Goal: Task Accomplishment & Management: Manage account settings

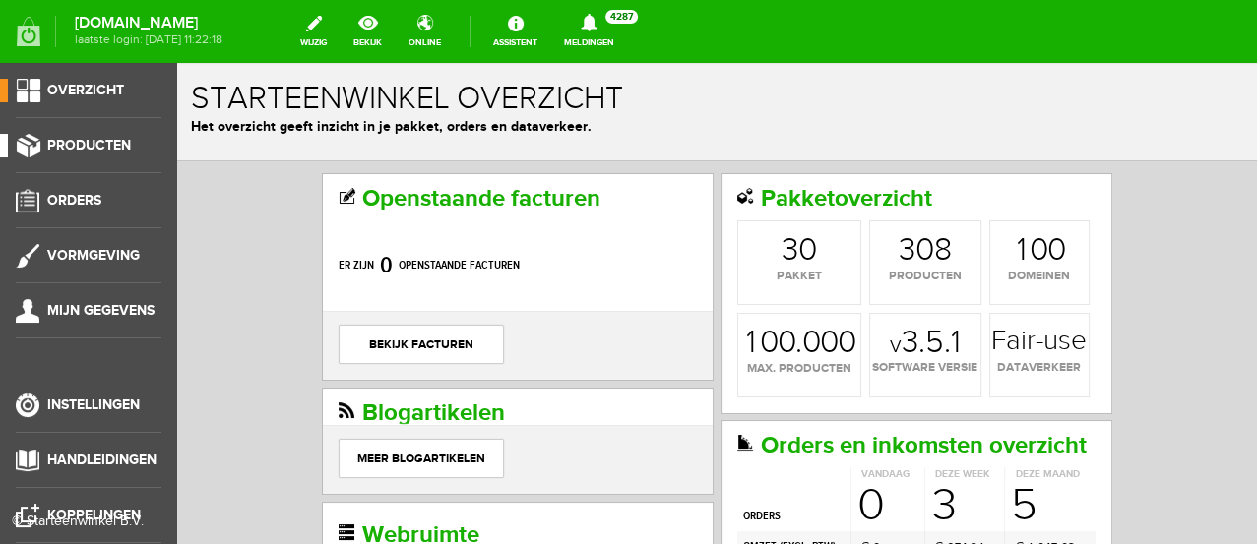
click at [78, 144] on span "Producten" at bounding box center [89, 145] width 84 height 17
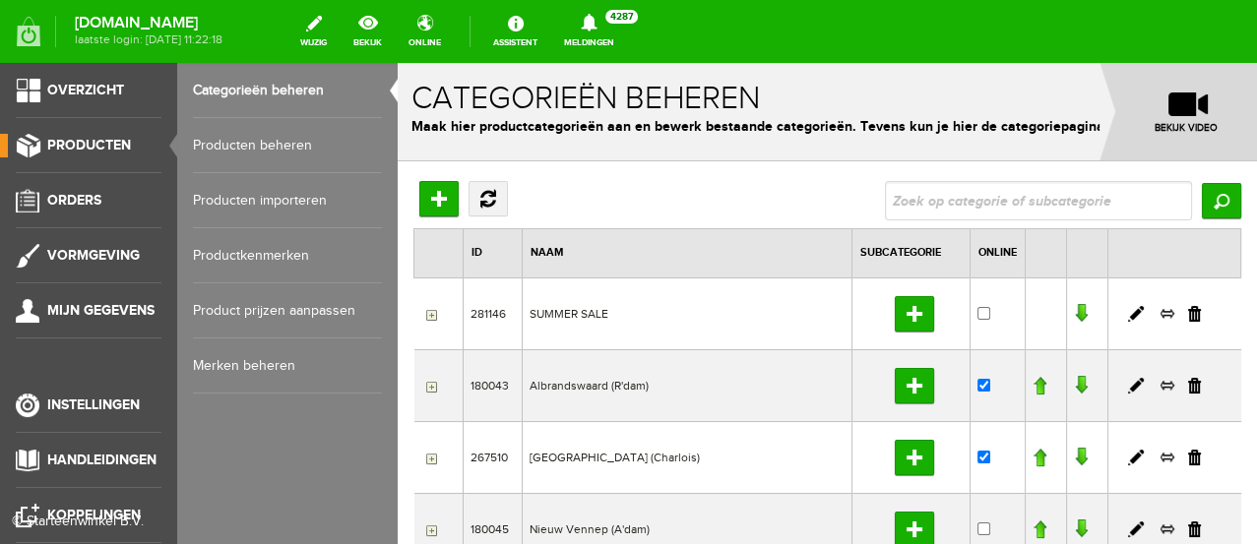
click at [265, 142] on link "Producten beheren" at bounding box center [287, 145] width 189 height 55
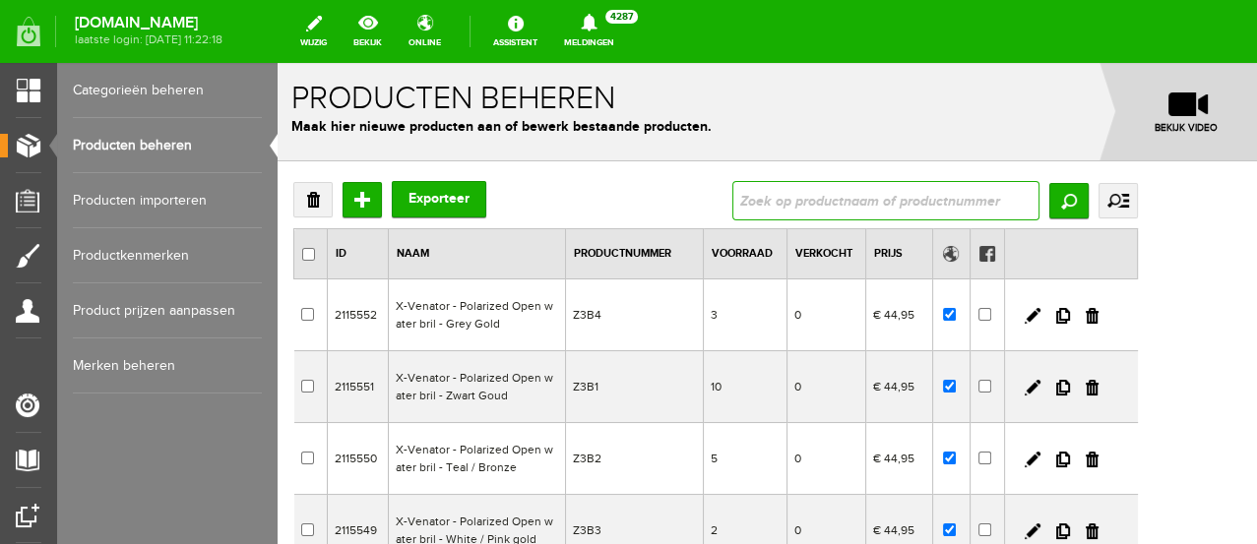
click at [855, 206] on input "text" at bounding box center [885, 200] width 307 height 39
type input "camp"
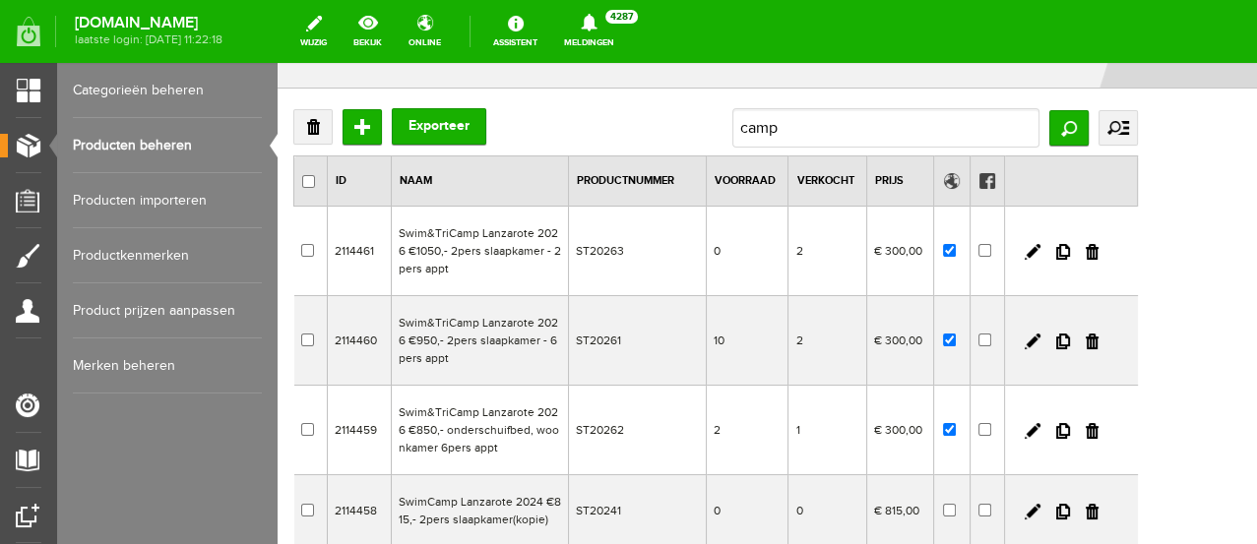
scroll to position [109, 0]
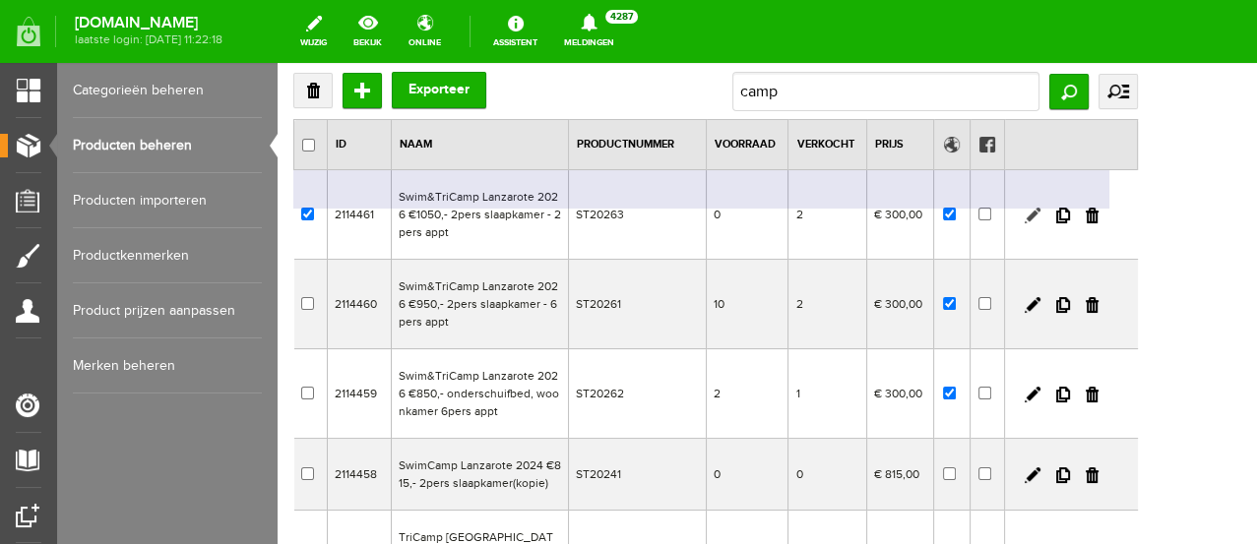
click at [1041, 214] on link at bounding box center [1033, 216] width 16 height 16
checkbox input "true"
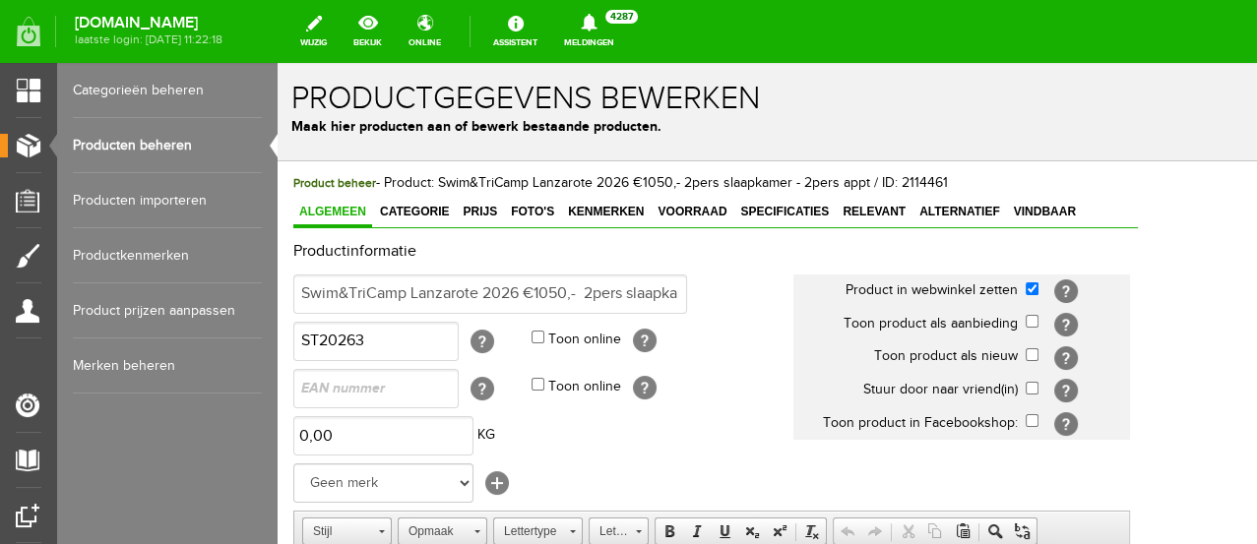
scroll to position [0, 0]
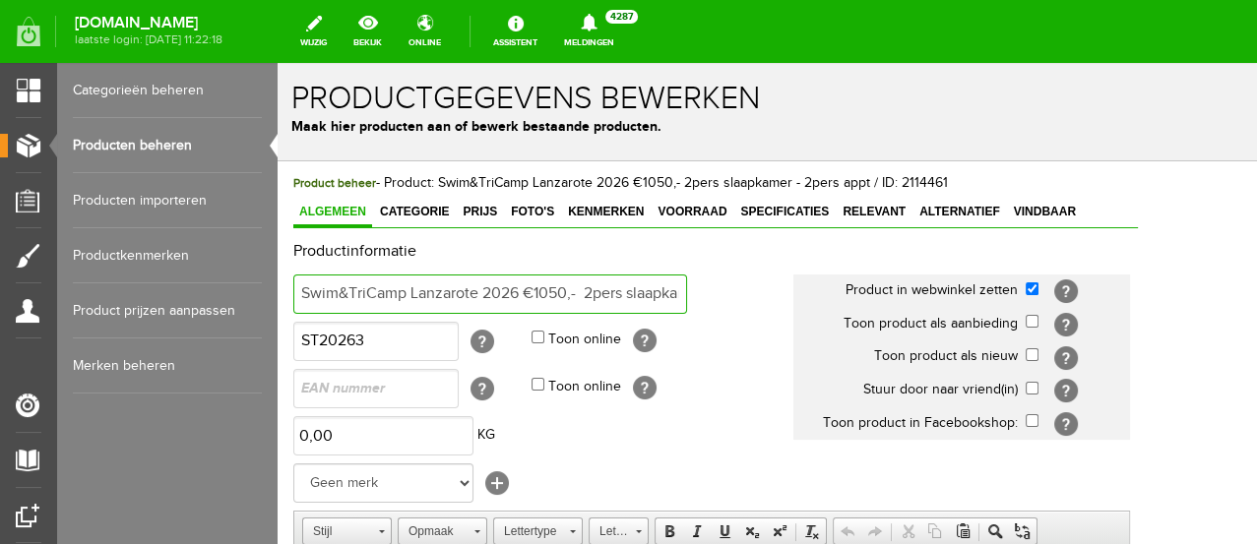
click at [550, 295] on input "Swim&TriCamp Lanzarote 2026 €1050,- 2pers slaapkamer - 2pers appt" at bounding box center [490, 294] width 394 height 39
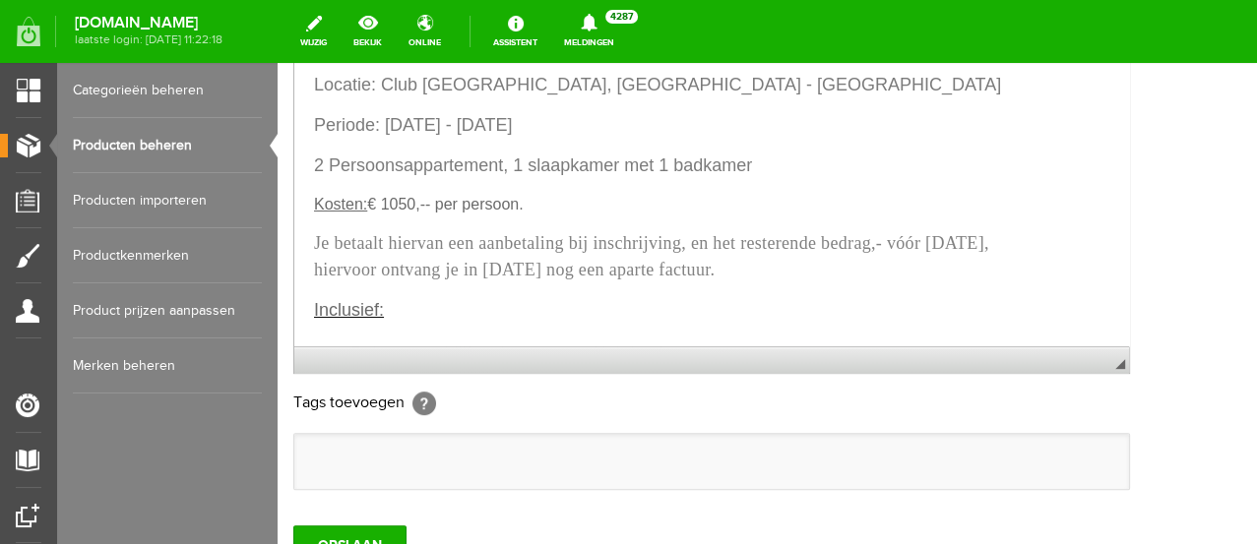
scroll to position [409, 0]
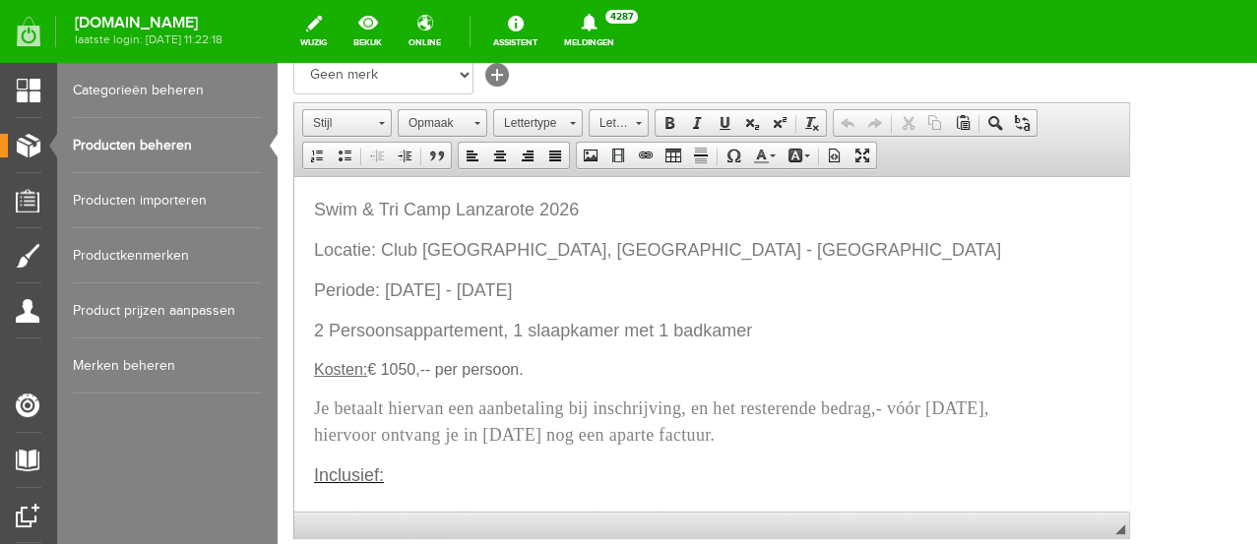
type input "Swim&TriCamp Lanzarote 2026 €1075,- 2pers slaapkamer - 2pers appt"
click at [399, 367] on span "€ 1050,-- per persoon." at bounding box center [445, 368] width 156 height 17
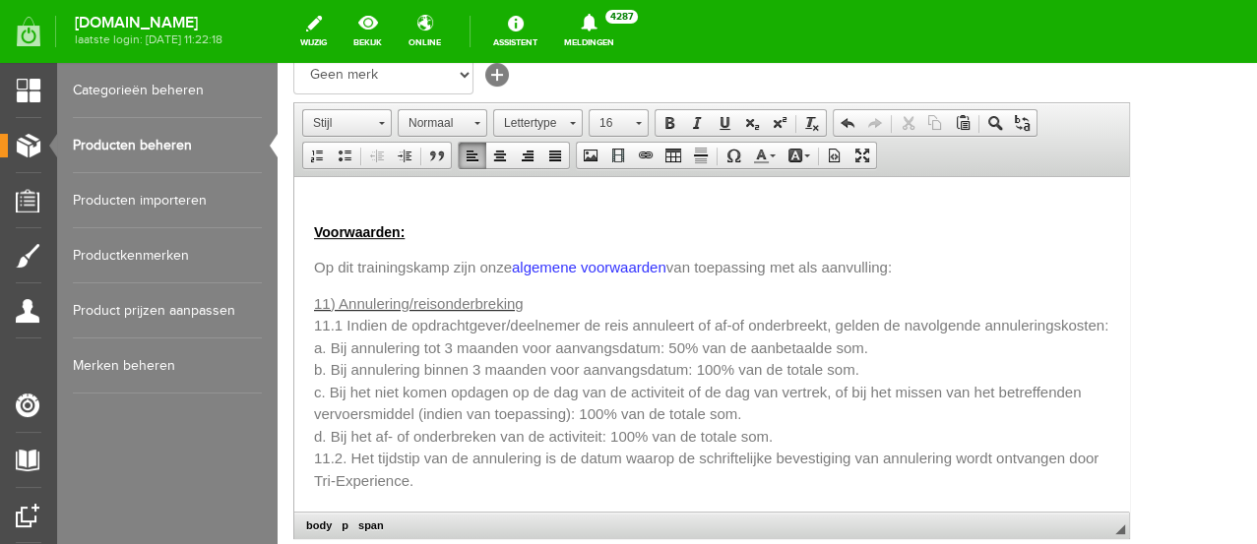
scroll to position [736, 0]
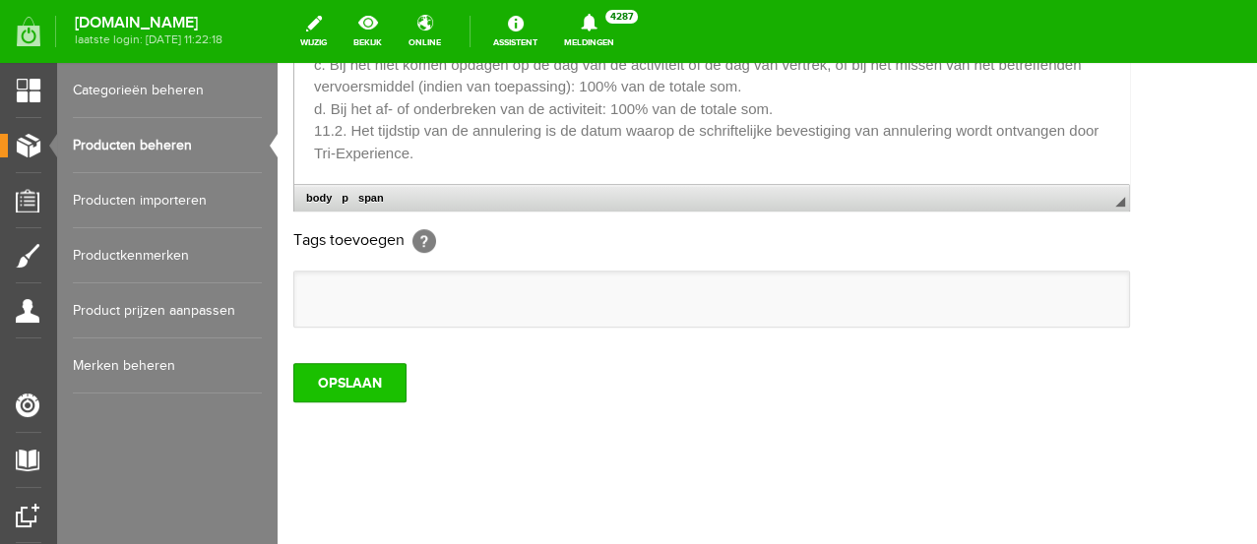
click at [370, 374] on input "OPSLAAN" at bounding box center [349, 382] width 113 height 39
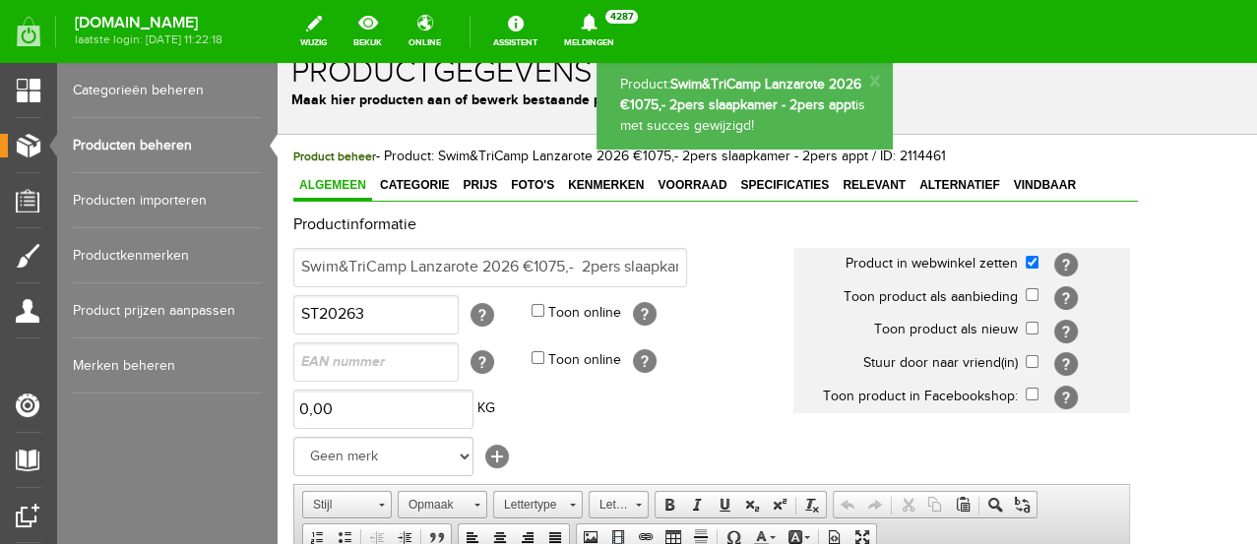
scroll to position [0, 0]
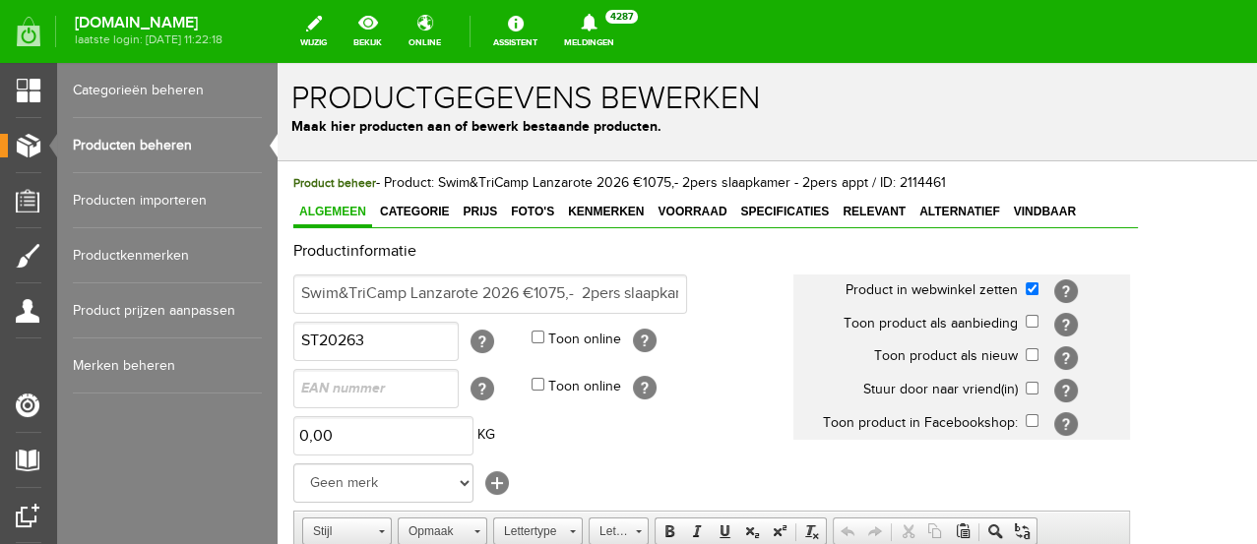
click at [161, 148] on link "Producten beheren" at bounding box center [167, 145] width 189 height 55
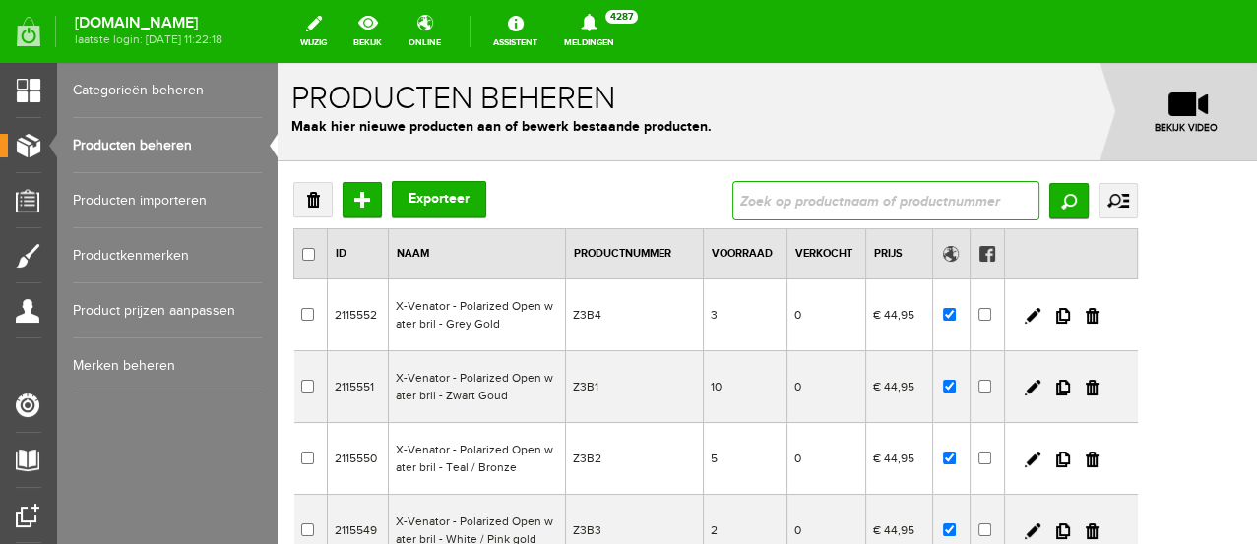
click at [895, 199] on input "text" at bounding box center [885, 200] width 307 height 39
type input "camp"
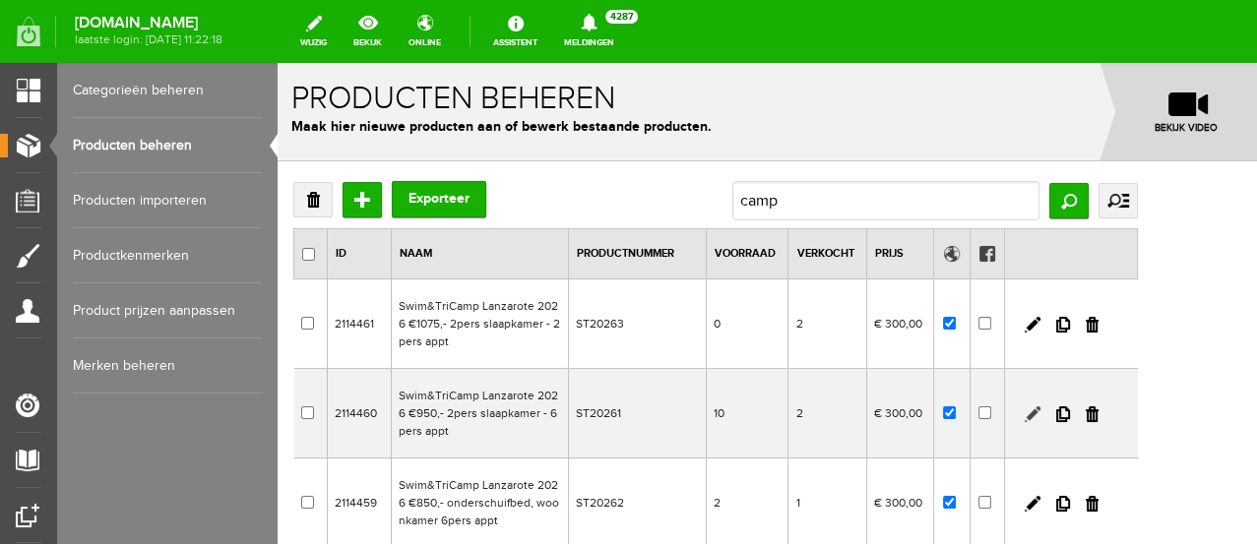
click at [1041, 414] on link at bounding box center [1033, 415] width 16 height 16
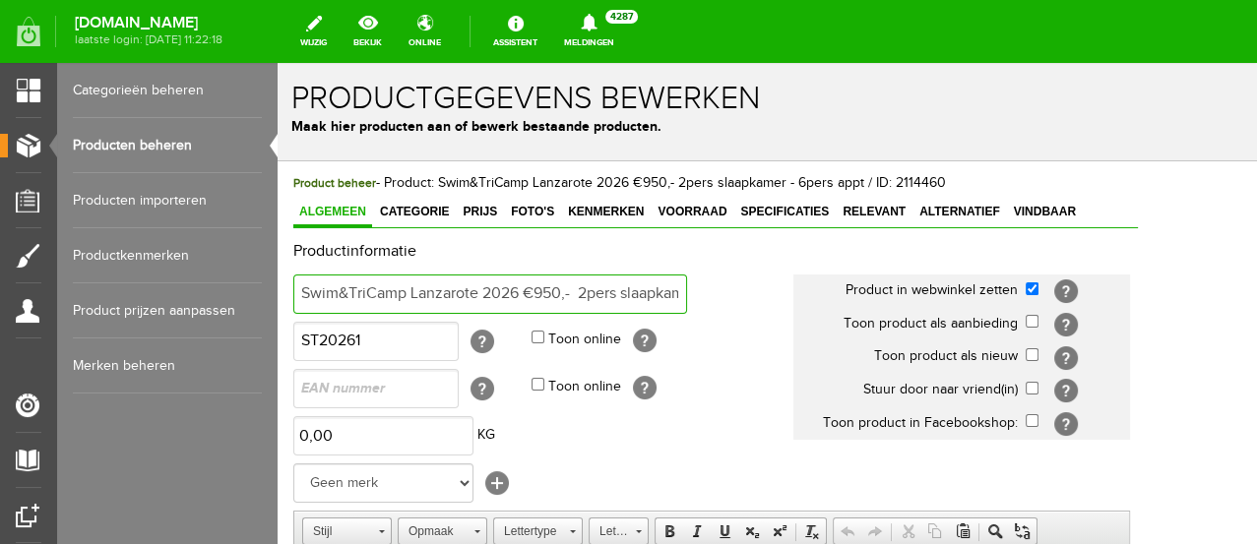
click at [547, 291] on input "Swim&TriCamp Lanzarote 2026 €950,- 2pers slaapkamer - 6pers appt" at bounding box center [490, 294] width 394 height 39
click at [563, 289] on input "Swim&TriCamp Lanzarote 2026 €9750,- 2pers slaapkamer - 6pers appt" at bounding box center [490, 294] width 394 height 39
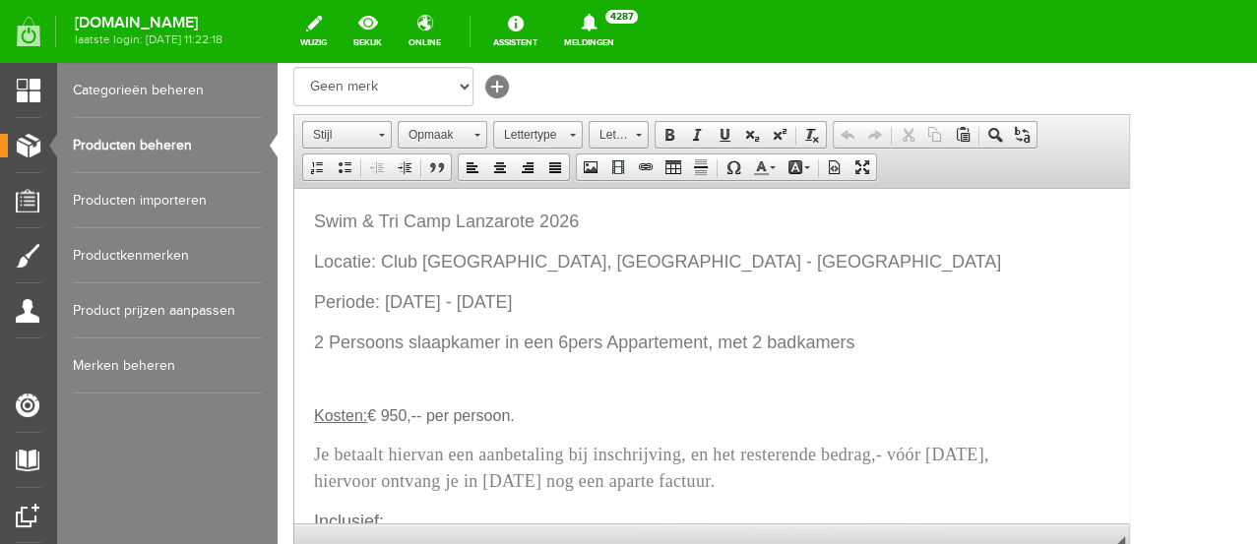
scroll to position [437, 0]
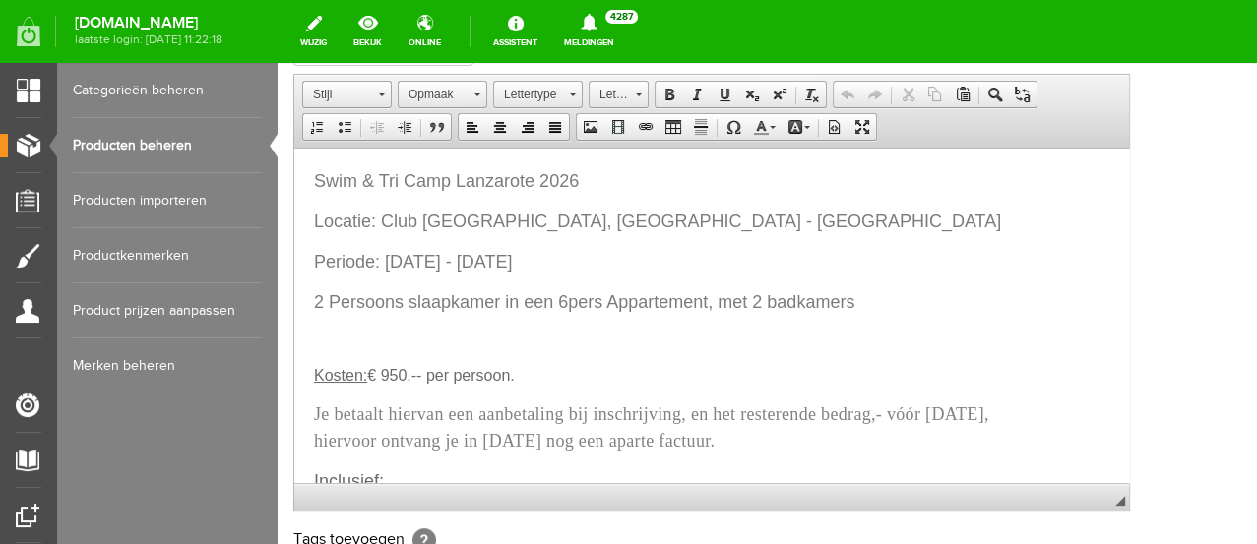
type input "Swim&TriCamp Lanzarote 2026 €975,- 2pers slaapkamer - 6pers appt"
click at [391, 371] on span "Kosten: € 950,-- per persoon." at bounding box center [414, 374] width 201 height 17
click at [408, 372] on span "Kosten: € 9750,-- per persoon." at bounding box center [419, 374] width 210 height 17
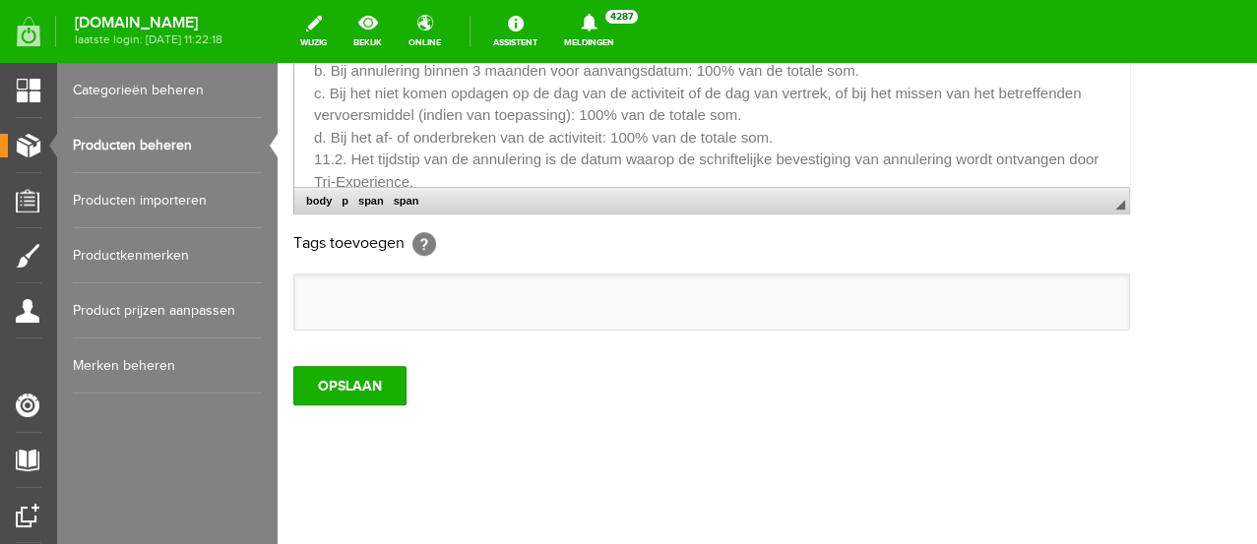
scroll to position [736, 0]
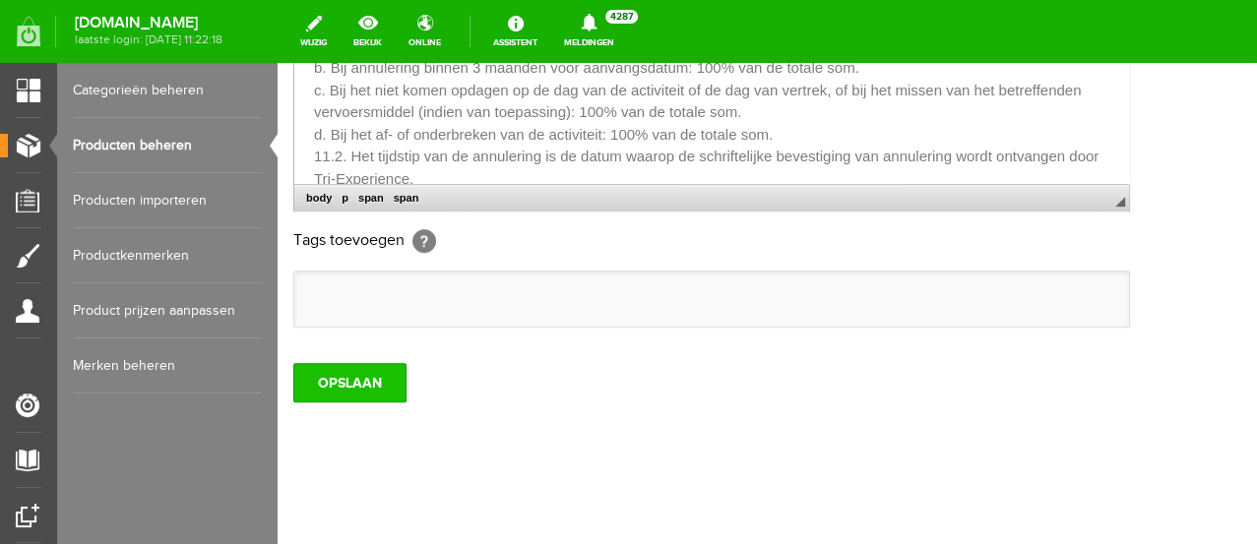
click at [364, 376] on input "OPSLAAN" at bounding box center [349, 382] width 113 height 39
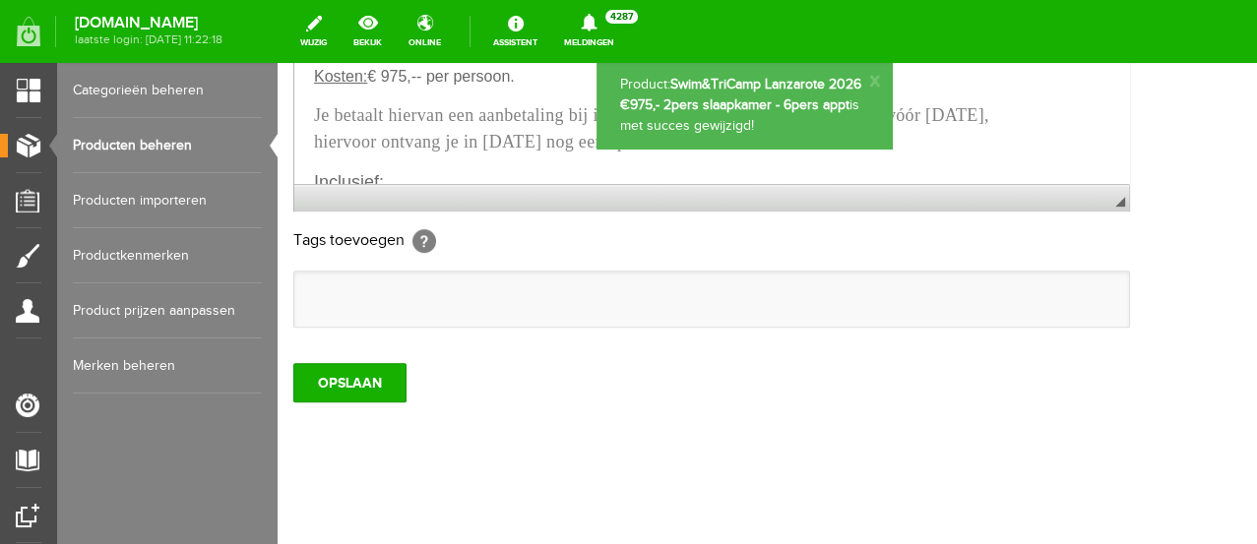
scroll to position [0, 0]
click at [161, 138] on link "Producten beheren" at bounding box center [167, 145] width 189 height 55
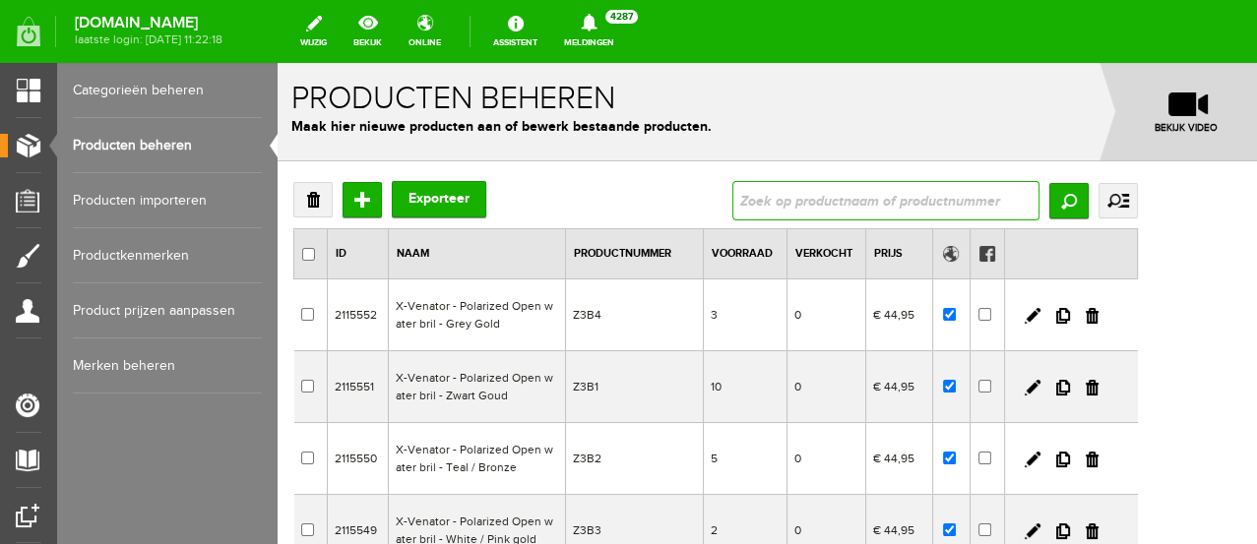
click at [850, 210] on input "text" at bounding box center [885, 200] width 307 height 39
type input "camp"
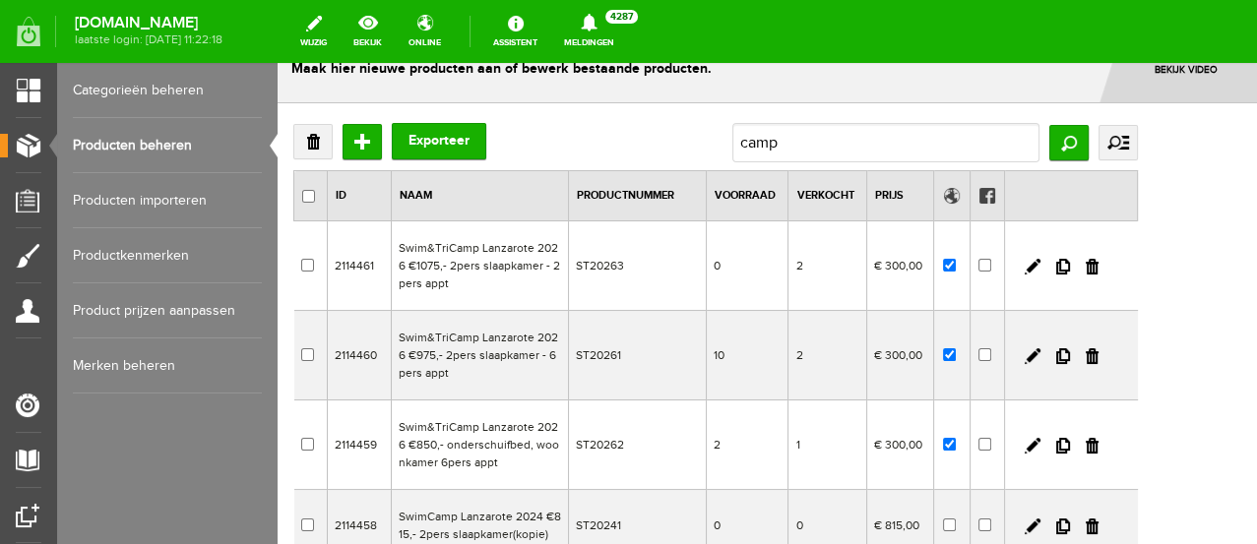
scroll to position [109, 0]
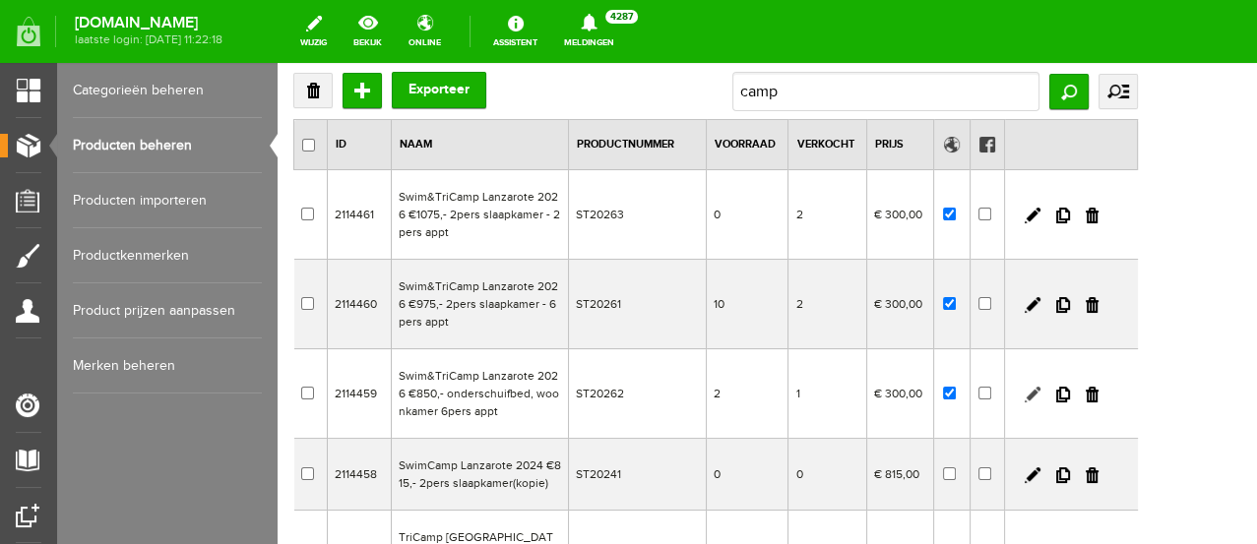
click at [1041, 391] on link at bounding box center [1033, 395] width 16 height 16
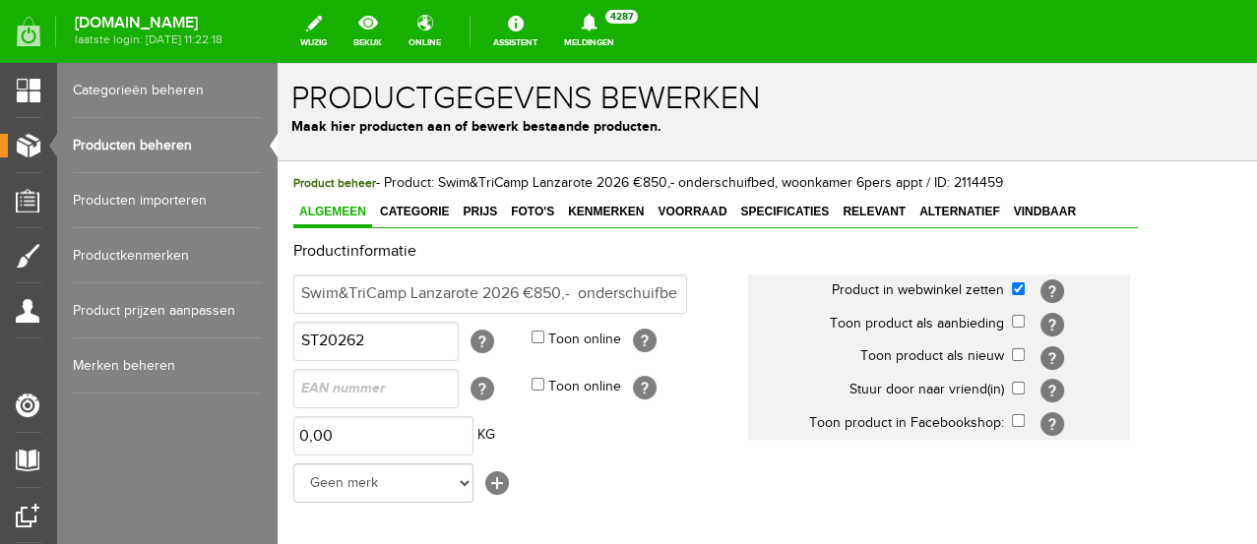
scroll to position [0, 0]
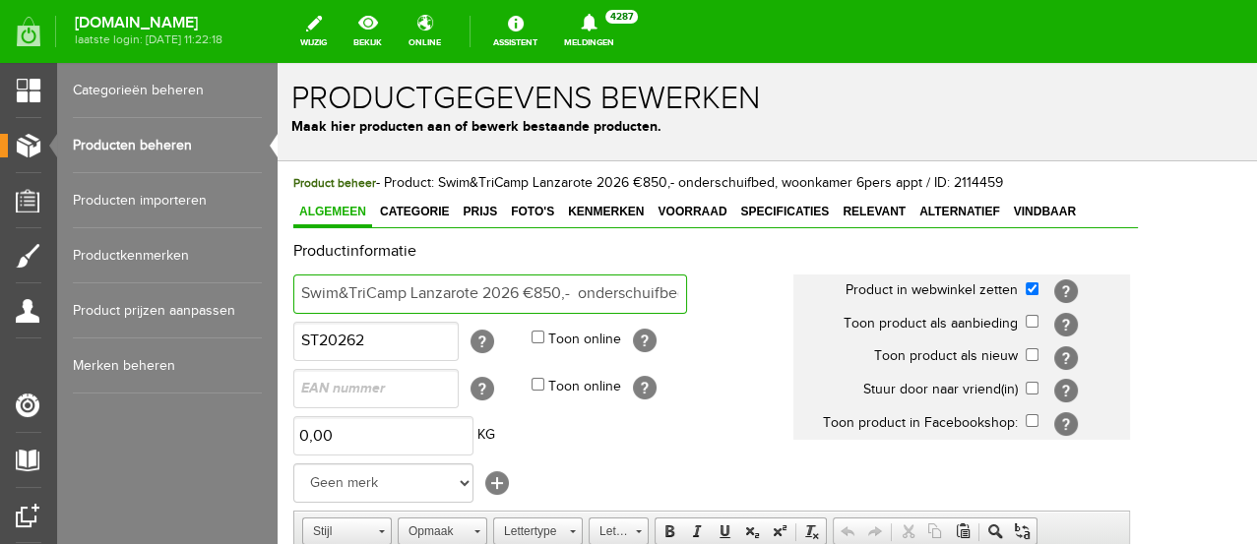
click at [546, 290] on input "Swim&TriCamp Lanzarote 2026 €850,- onderschuifbed, woonkamer 6pers appt" at bounding box center [490, 294] width 394 height 39
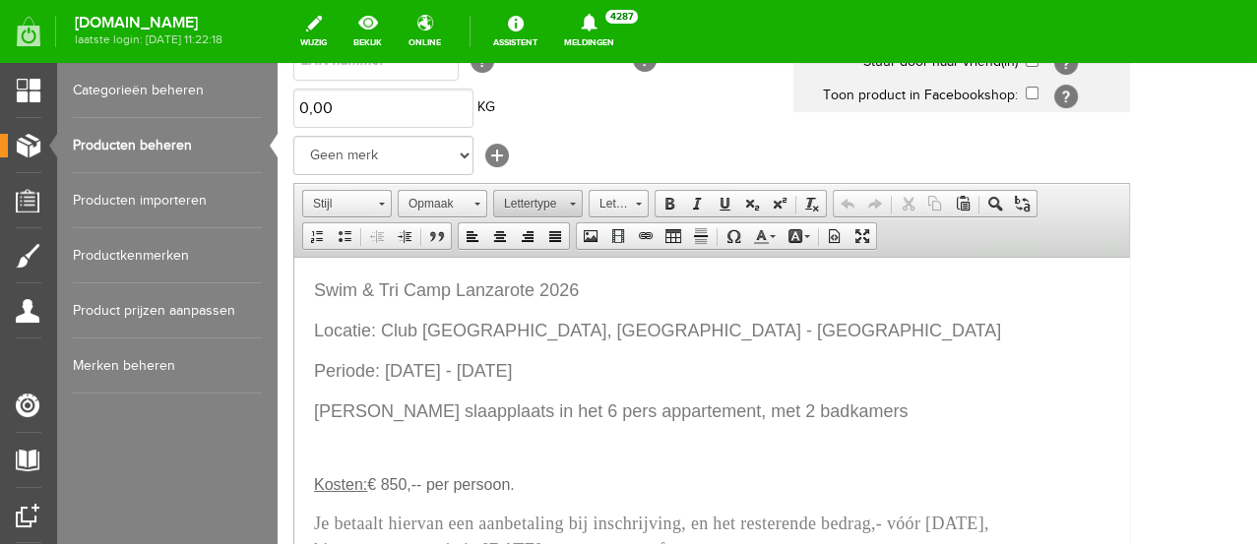
scroll to position [437, 0]
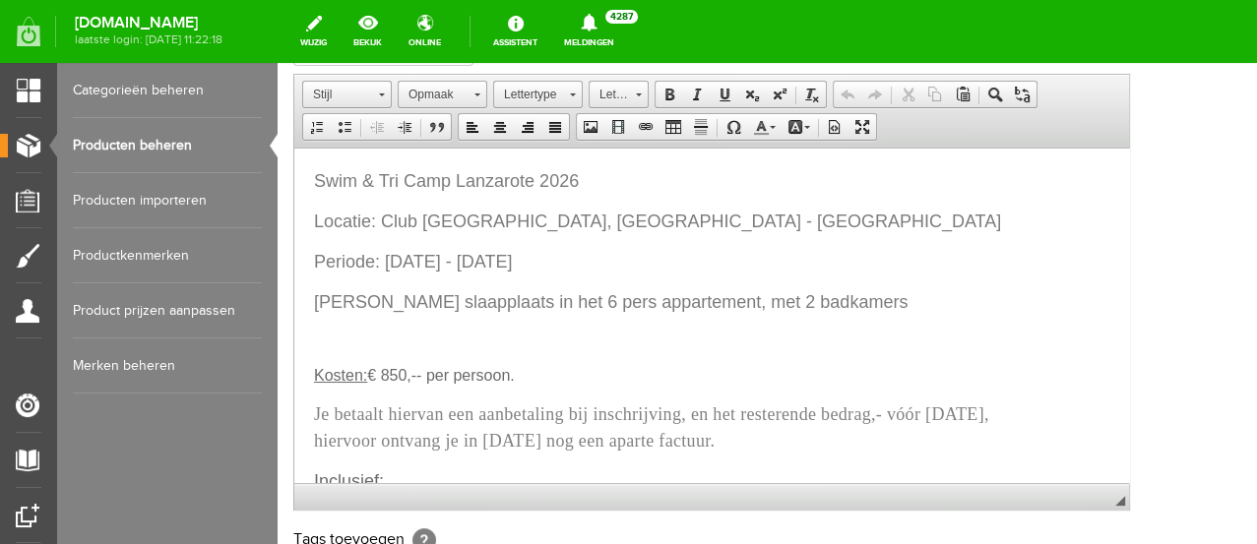
type input "Swim&TriCamp Lanzarote 2026 €875,- onderschuifbed, woonkamer 6pers appt"
click at [395, 373] on span "Kosten: € 850,-- per persoon." at bounding box center [414, 374] width 201 height 17
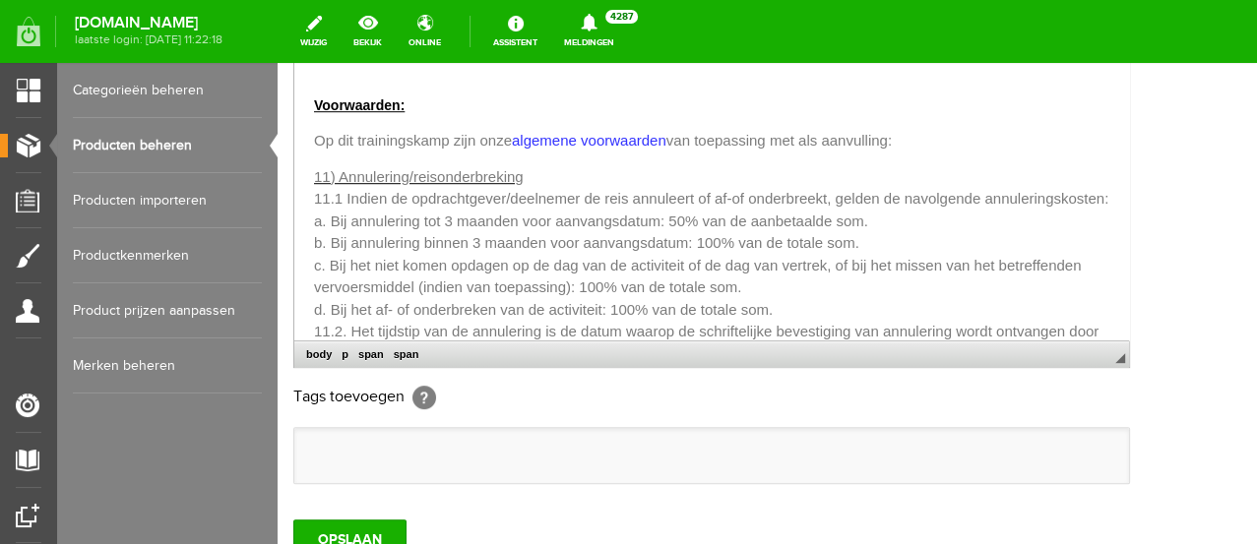
scroll to position [736, 0]
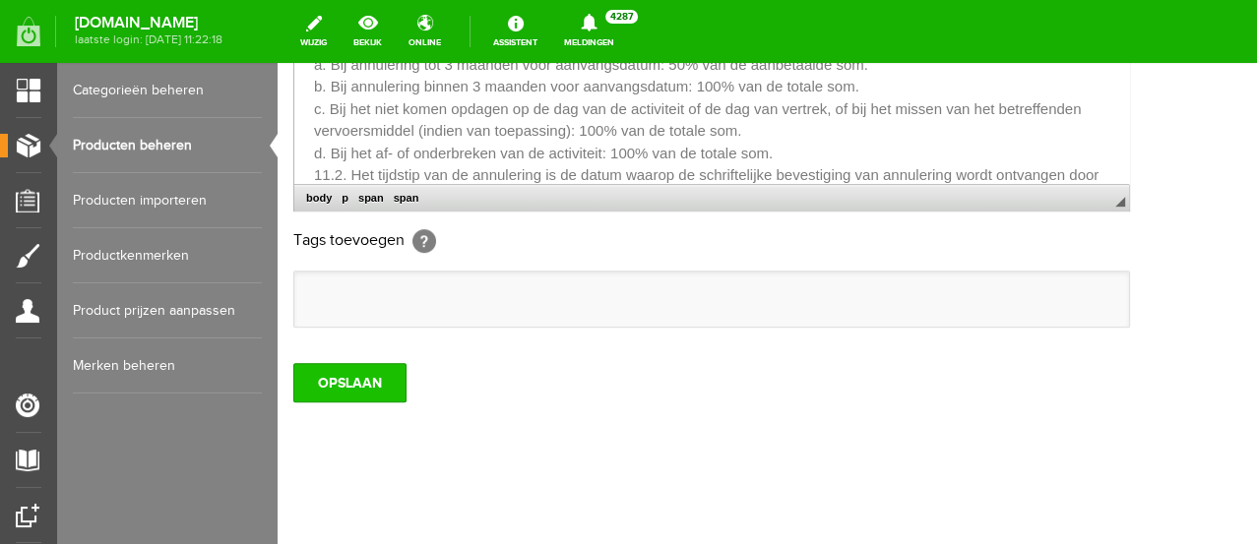
click at [316, 381] on input "OPSLAAN" at bounding box center [349, 382] width 113 height 39
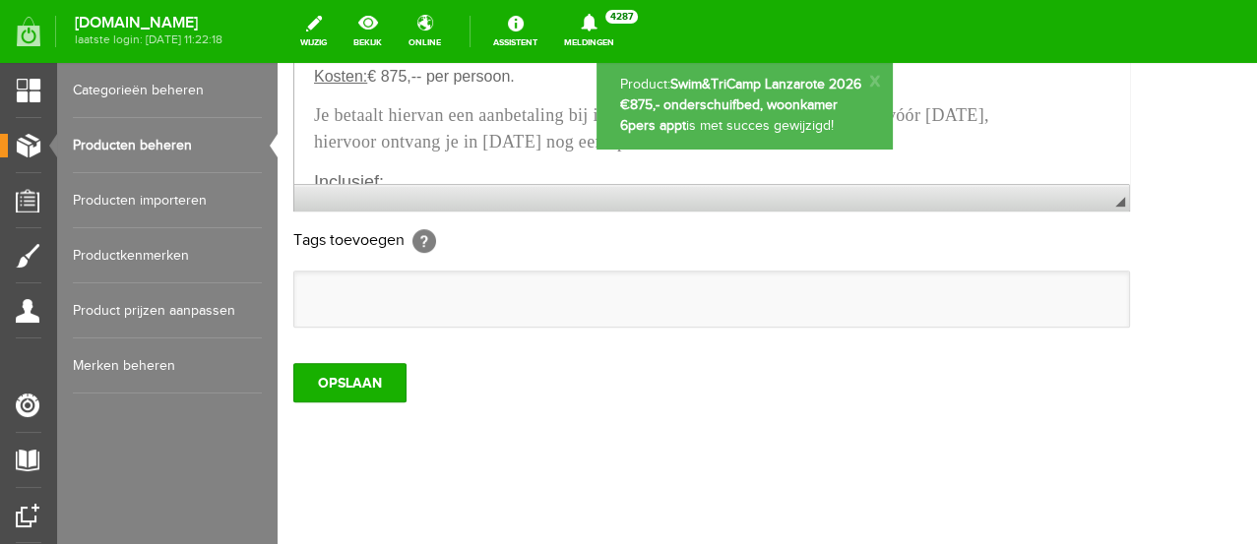
scroll to position [0, 0]
click at [156, 137] on link "Producten beheren" at bounding box center [167, 145] width 189 height 55
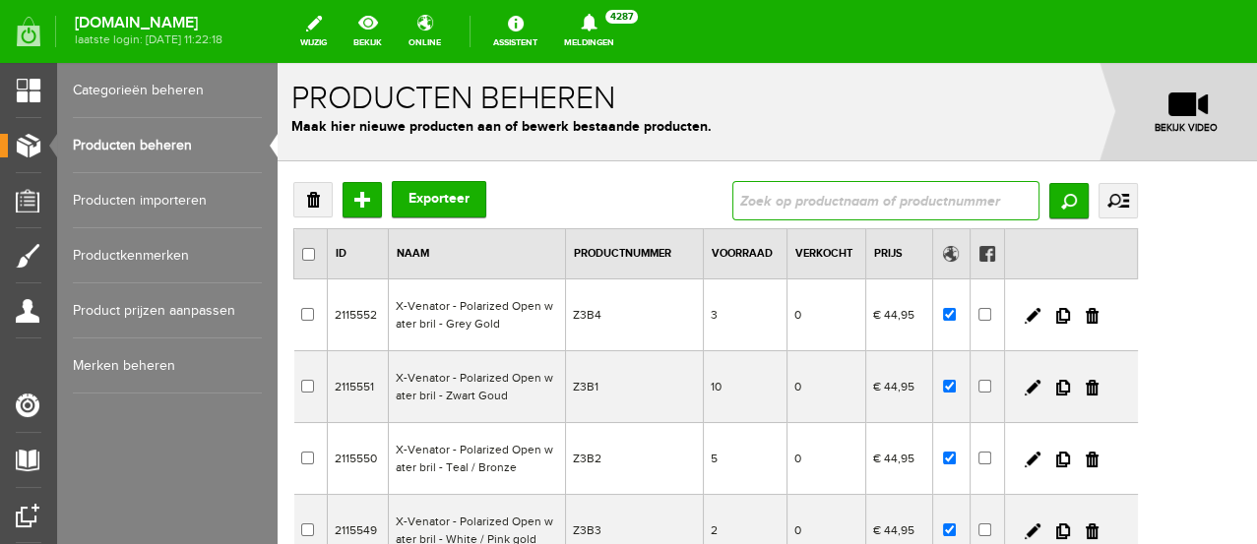
click at [880, 204] on input "text" at bounding box center [885, 200] width 307 height 39
type input "camps"
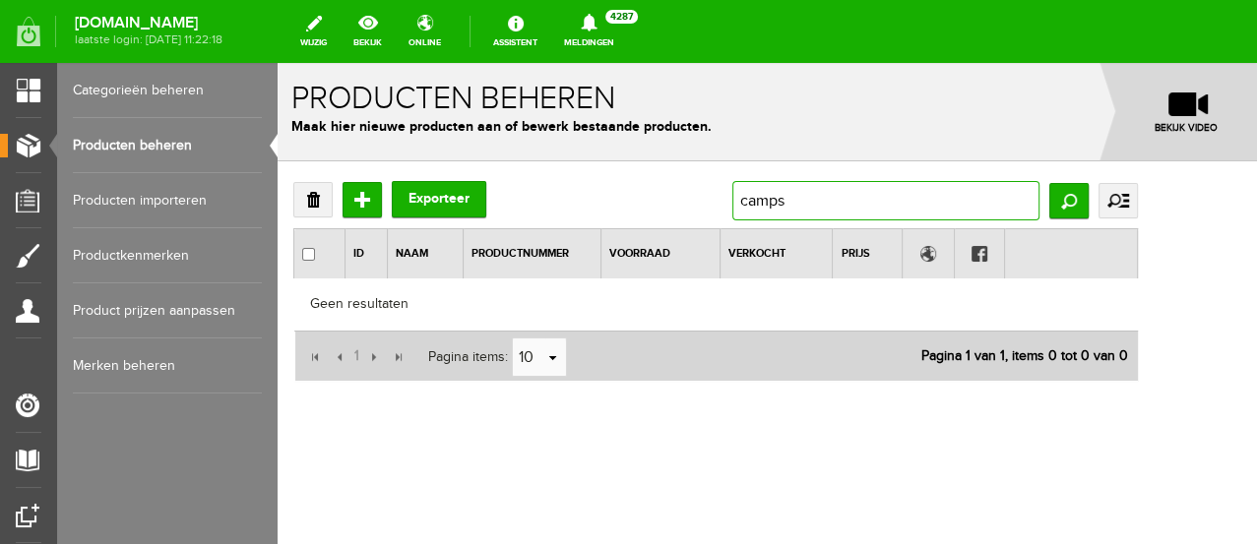
drag, startPoint x: 885, startPoint y: 201, endPoint x: 910, endPoint y: 197, distance: 24.9
click at [903, 199] on input "camps" at bounding box center [885, 200] width 307 height 39
type input "camp"
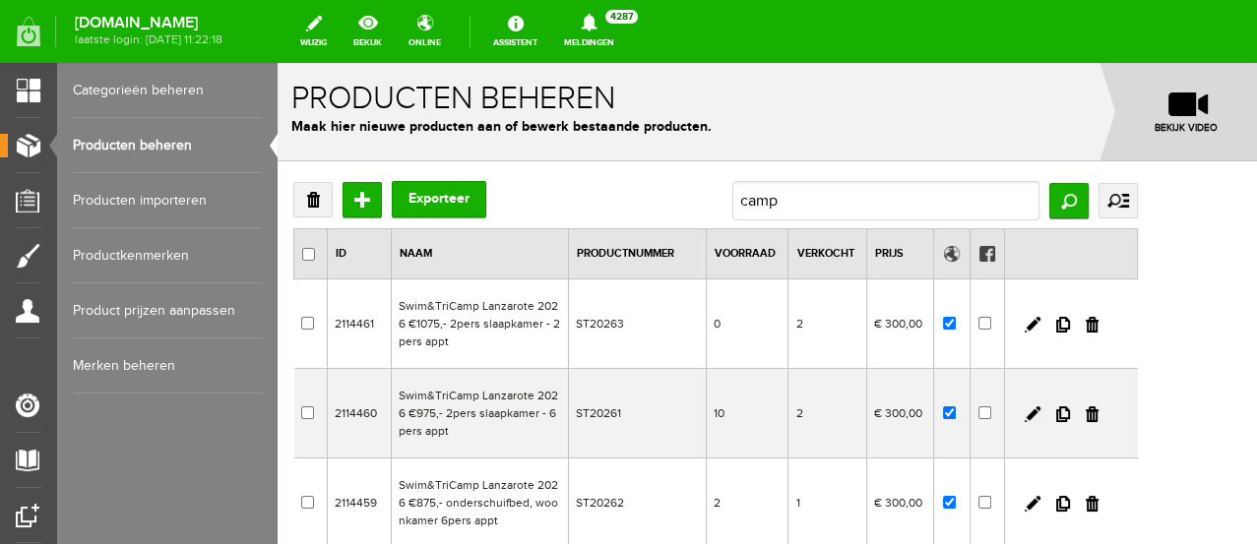
click at [190, 142] on link "Producten beheren" at bounding box center [167, 145] width 189 height 55
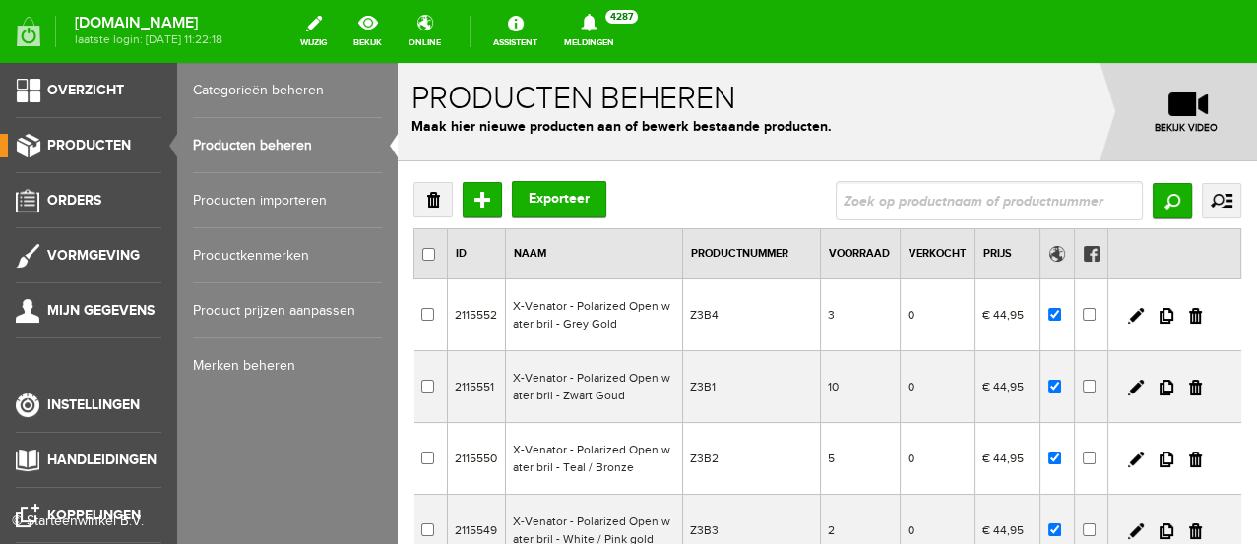
click at [68, 142] on span "Producten" at bounding box center [89, 145] width 84 height 17
